Goal: Navigation & Orientation: Find specific page/section

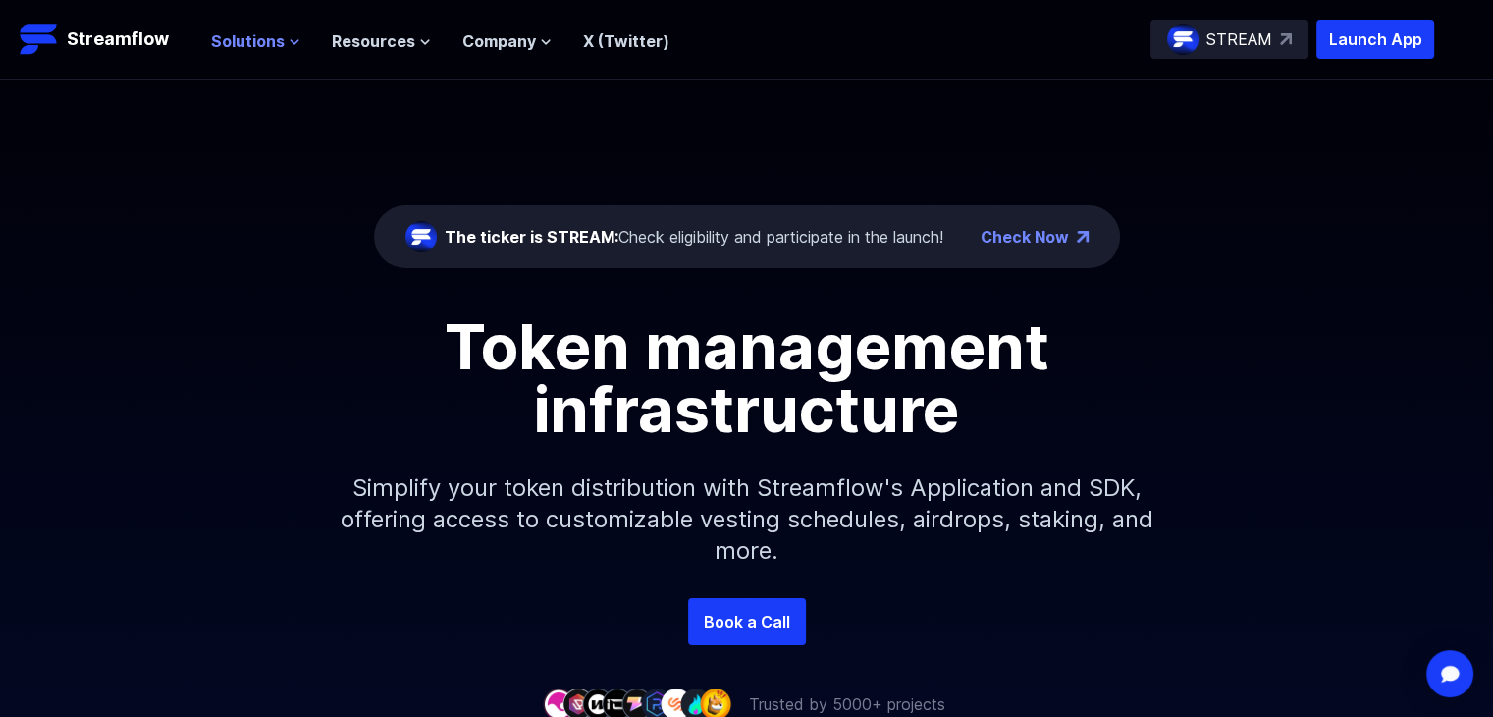
click at [238, 43] on span "Solutions" at bounding box center [248, 41] width 74 height 24
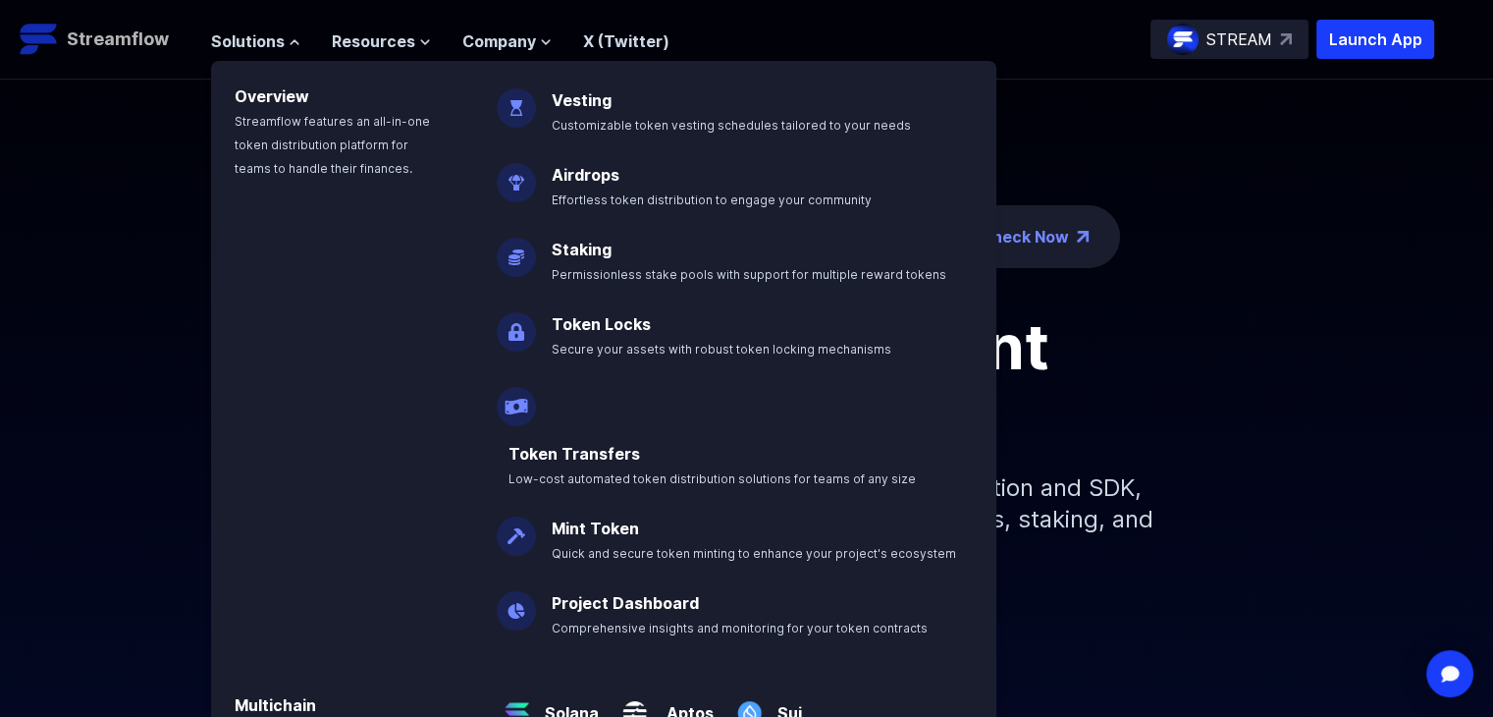
click at [140, 38] on p "Streamflow" at bounding box center [118, 39] width 102 height 27
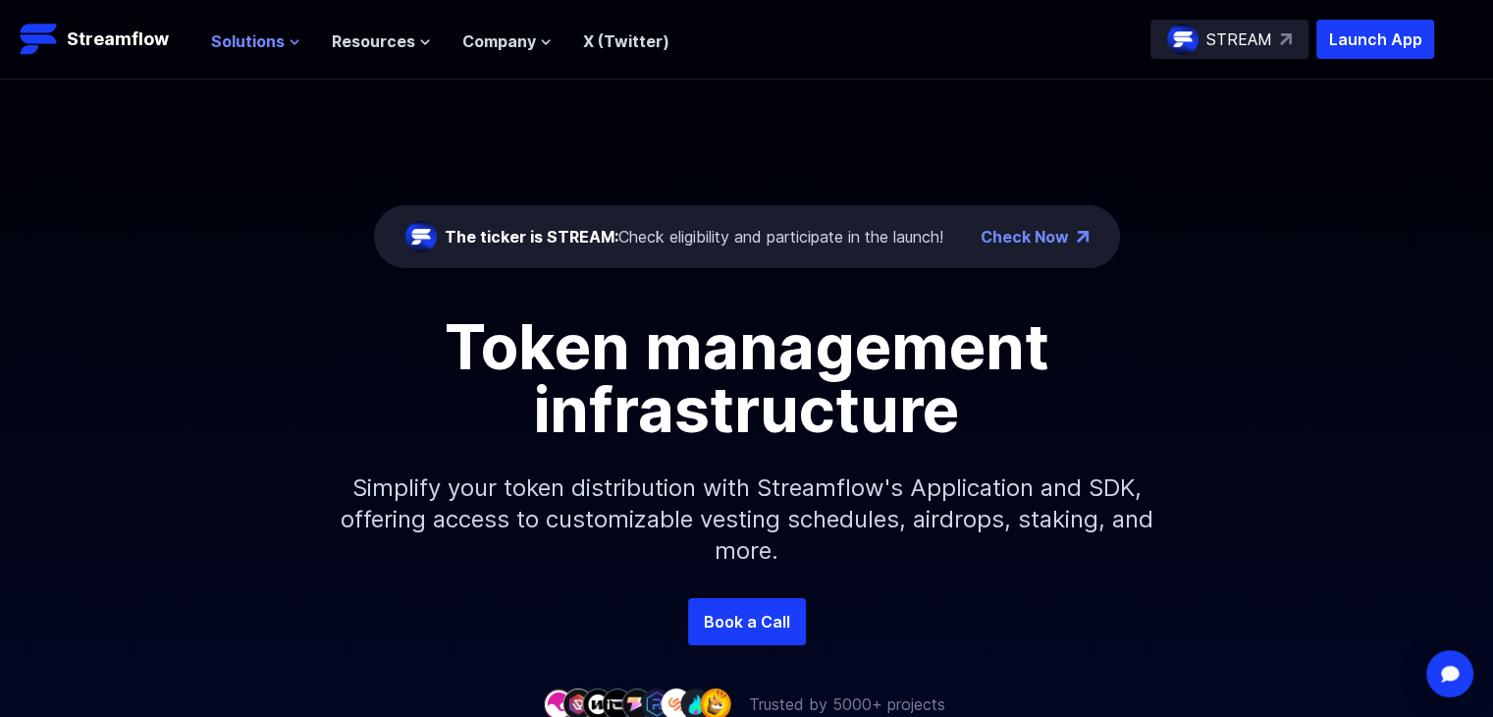
click at [264, 46] on span "Solutions" at bounding box center [248, 41] width 74 height 24
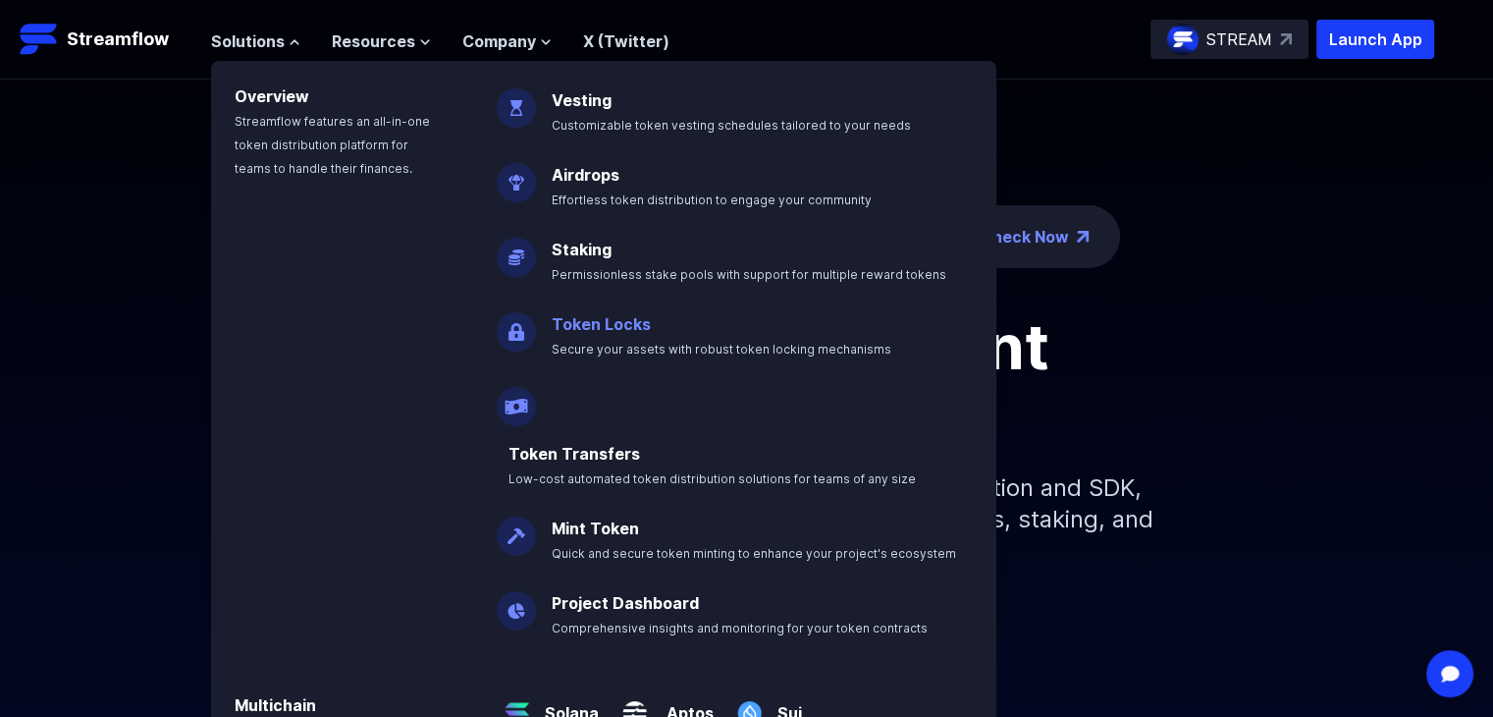
click at [609, 321] on link "Token Locks" at bounding box center [601, 324] width 99 height 20
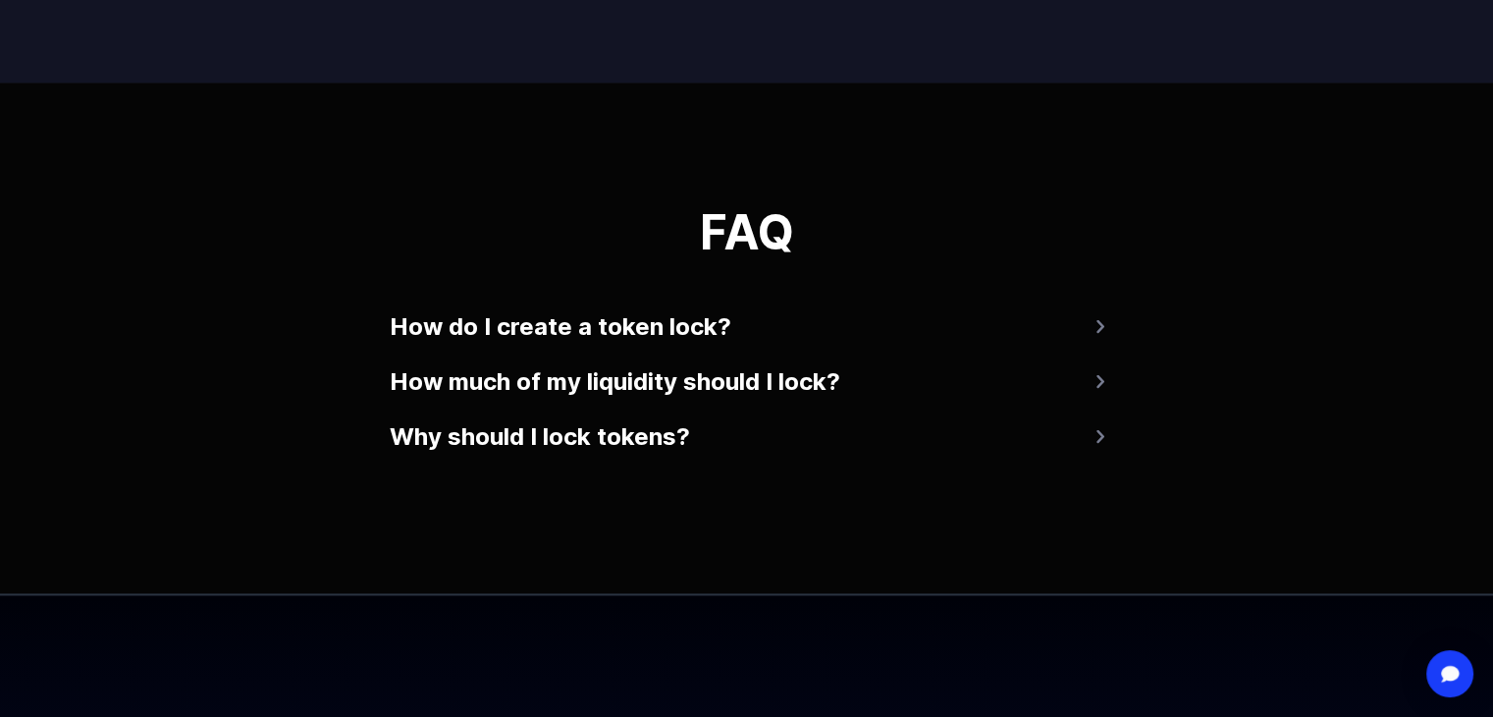
scroll to position [3789, 0]
